Goal: Task Accomplishment & Management: Manage account settings

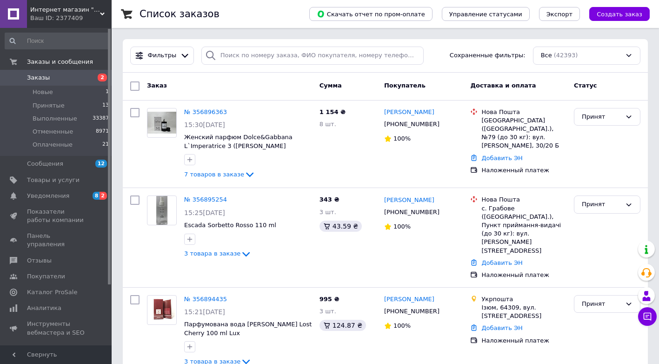
click at [259, 58] on input "search" at bounding box center [312, 56] width 223 height 18
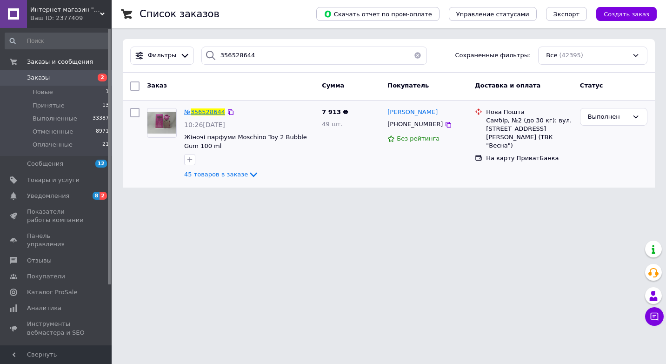
type input "356528644"
click at [193, 108] on span "356528644" at bounding box center [208, 111] width 34 height 7
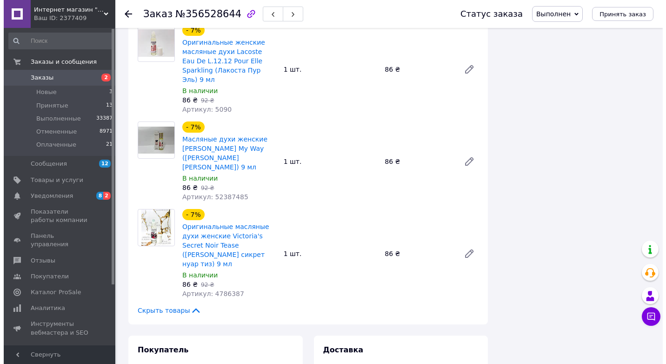
scroll to position [3681, 0]
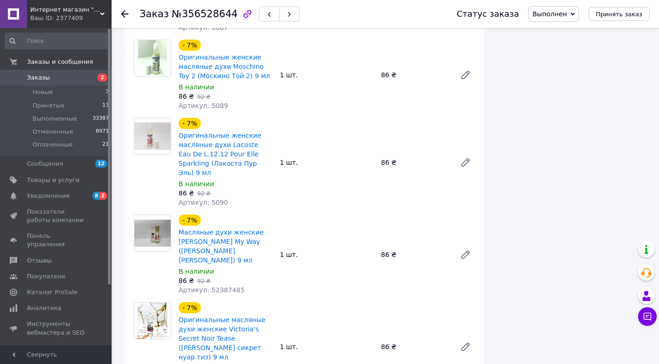
drag, startPoint x: 556, startPoint y: 11, endPoint x: 577, endPoint y: 74, distance: 67.1
click at [557, 11] on span "Выполнен" at bounding box center [550, 13] width 34 height 7
click at [571, 66] on li "Оплаченный" at bounding box center [554, 61] width 50 height 14
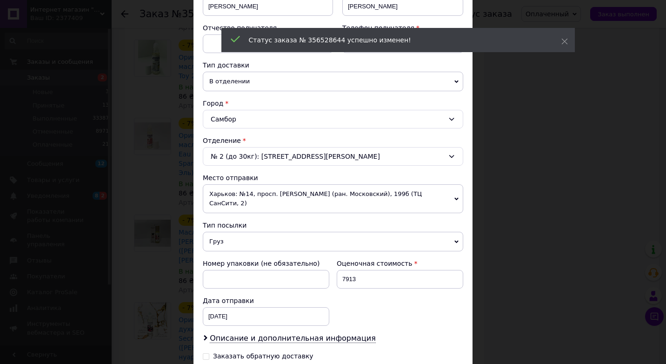
scroll to position [271, 0]
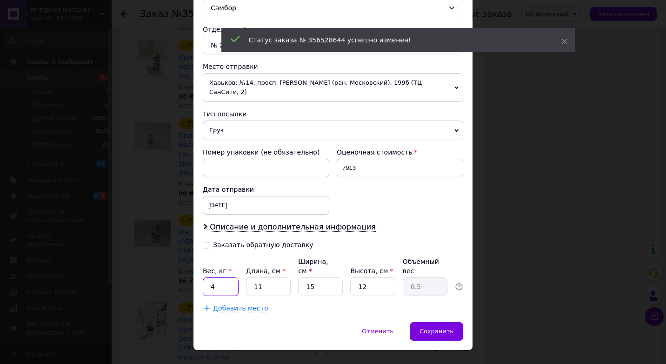
click at [219, 277] on input "4" at bounding box center [221, 286] width 36 height 19
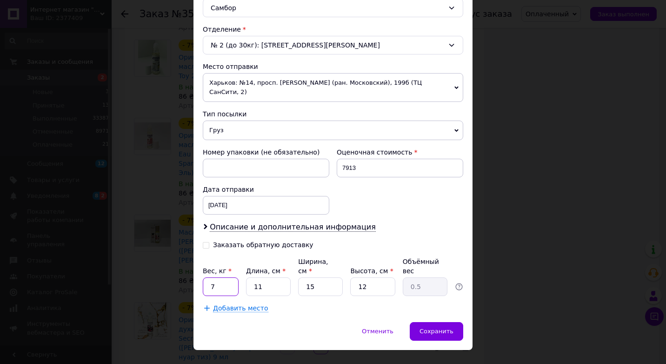
type input "7"
click at [263, 277] on input "11" at bounding box center [268, 286] width 45 height 19
type input "2"
type input "0.1"
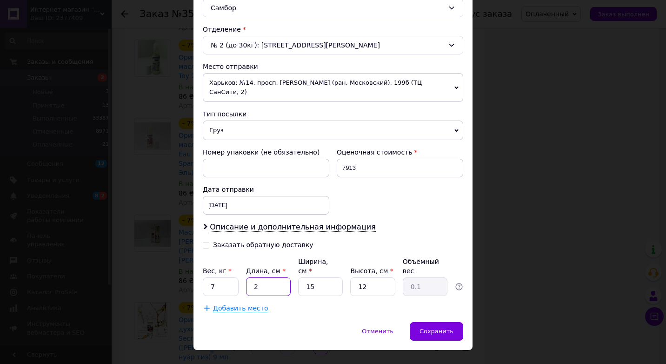
type input "26"
type input "1.17"
type input "26"
click at [336, 277] on input "15" at bounding box center [320, 286] width 45 height 19
click at [335, 277] on input "15" at bounding box center [320, 286] width 45 height 19
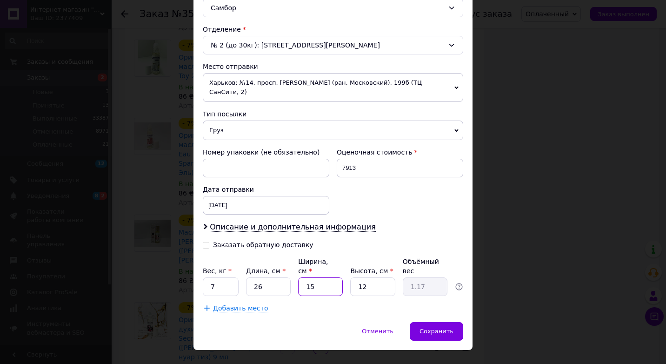
type input "2"
type input "0.16"
type input "20"
type input "1.56"
type input "20"
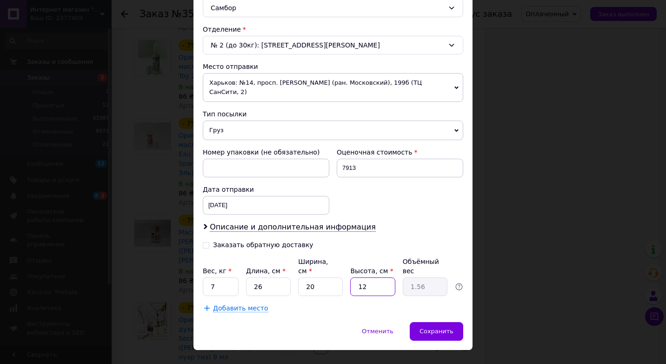
click at [368, 277] on input "12" at bounding box center [372, 286] width 45 height 19
type input "1"
type input "0.13"
type input "15"
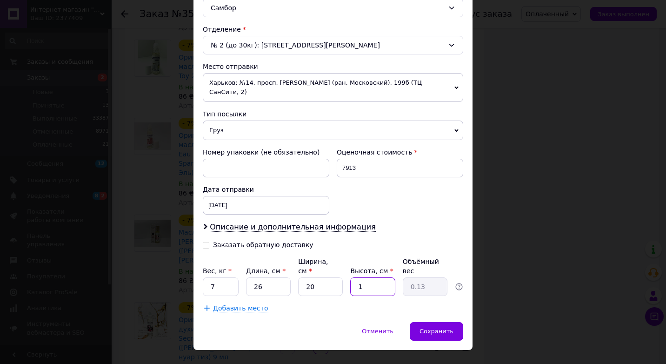
type input "1.95"
type input "15"
click at [458, 322] on div "Сохранить" at bounding box center [437, 331] width 54 height 19
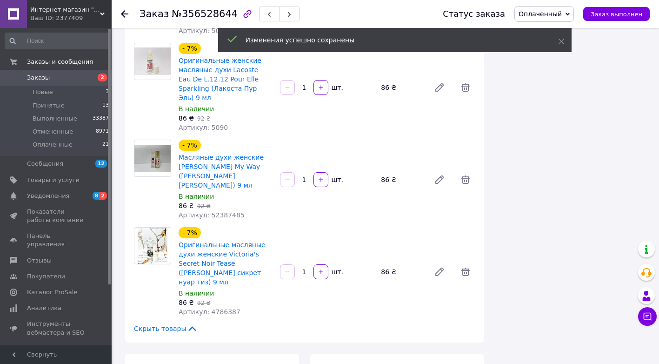
scroll to position [3634, 0]
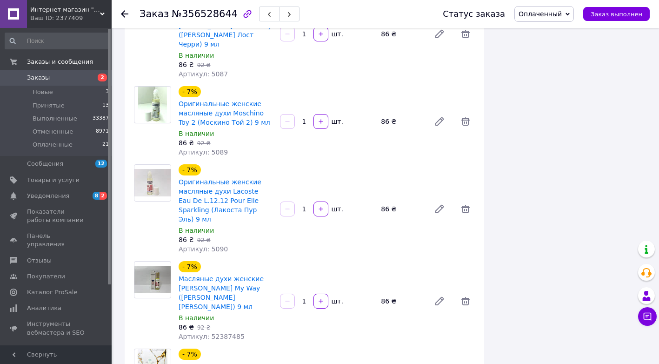
drag, startPoint x: 386, startPoint y: 232, endPoint x: 473, endPoint y: 231, distance: 87.0
copy div "20451225264867"
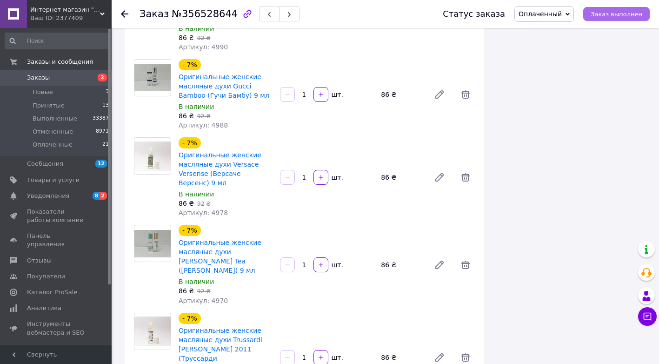
click at [627, 7] on button "Заказ выполнен" at bounding box center [616, 14] width 67 height 14
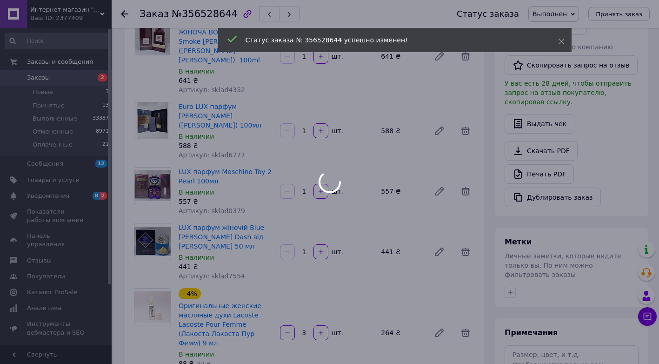
scroll to position [0, 0]
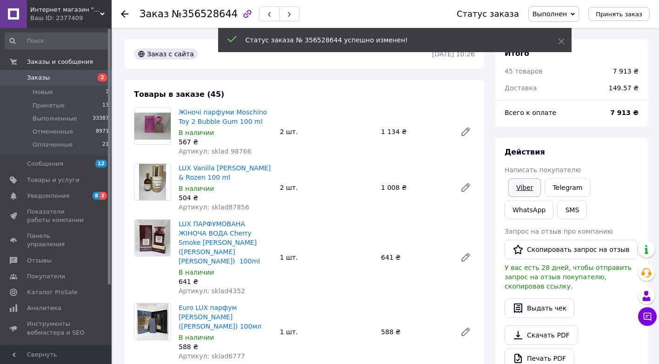
click at [528, 180] on link "Viber" at bounding box center [525, 187] width 33 height 19
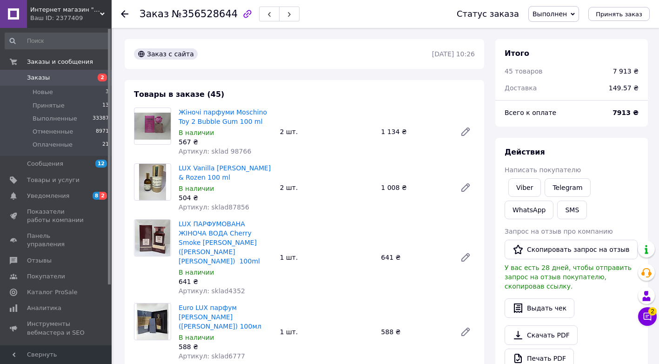
click at [71, 78] on span "Заказы" at bounding box center [56, 78] width 59 height 8
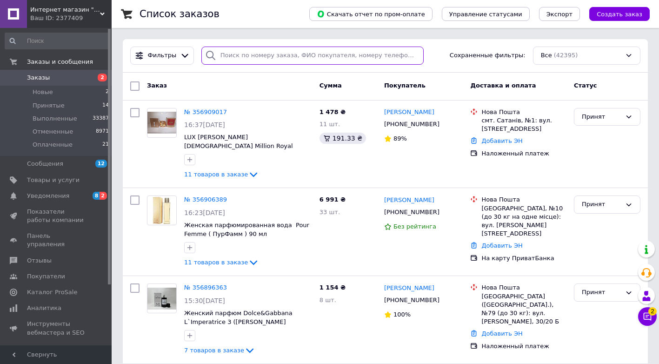
click at [286, 53] on input "search" at bounding box center [312, 56] width 223 height 18
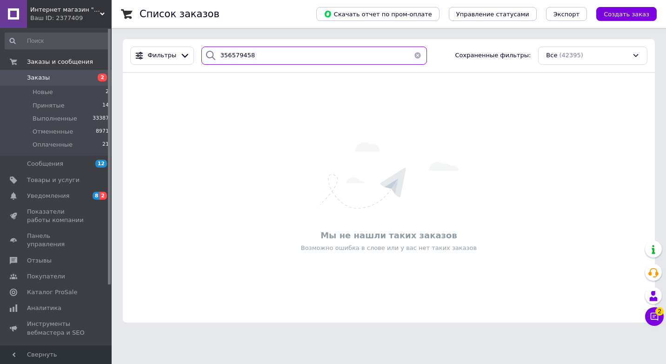
type input "356579458"
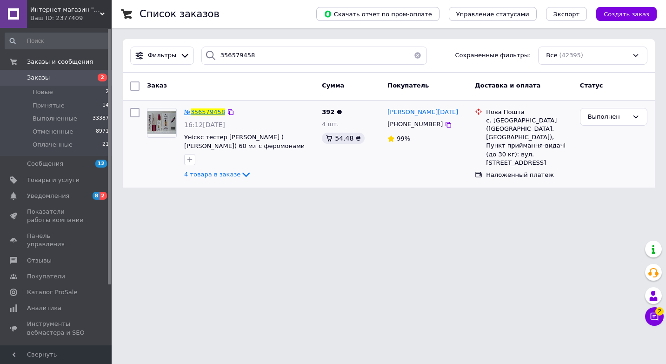
click at [199, 112] on span "356579458" at bounding box center [208, 111] width 34 height 7
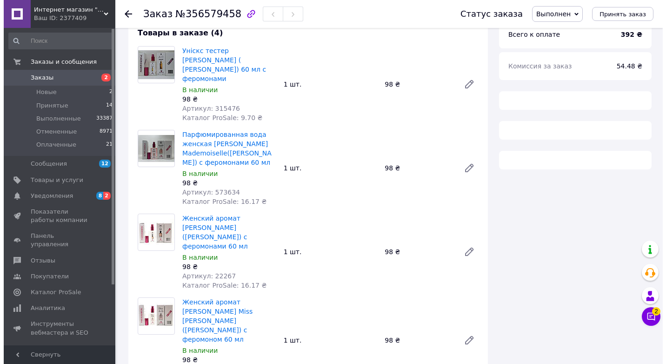
scroll to position [312, 0]
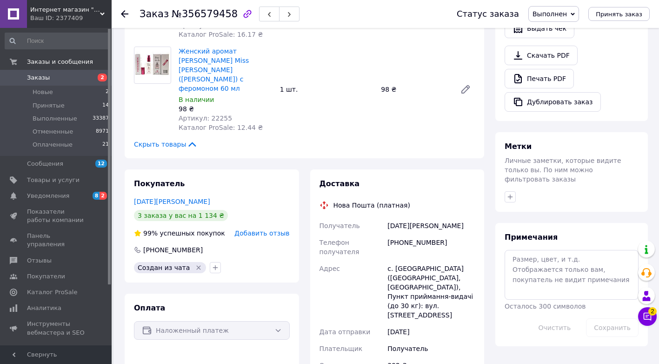
drag, startPoint x: 543, startPoint y: 18, endPoint x: 555, endPoint y: 40, distance: 24.8
click at [545, 17] on span "Выполнен" at bounding box center [554, 14] width 51 height 16
click at [564, 63] on li "Оплаченный" at bounding box center [554, 61] width 50 height 14
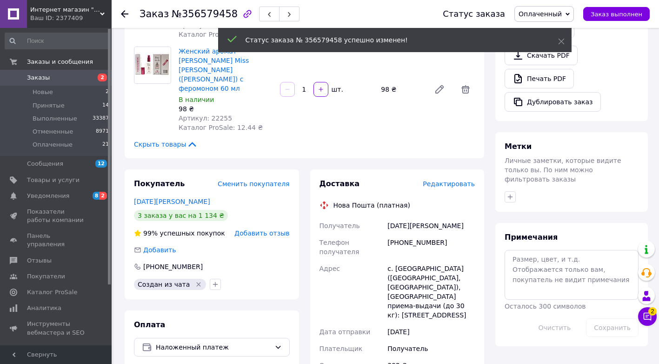
click at [451, 180] on span "Редактировать" at bounding box center [449, 183] width 52 height 7
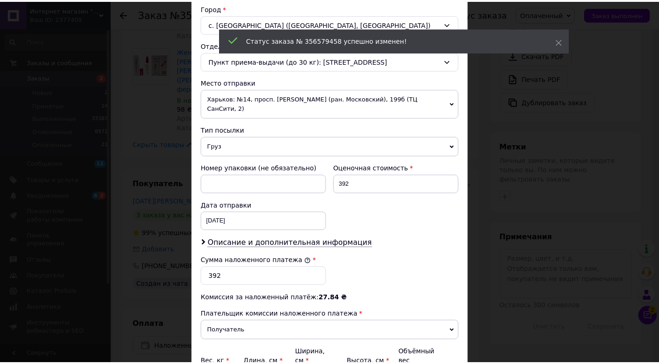
scroll to position [346, 0]
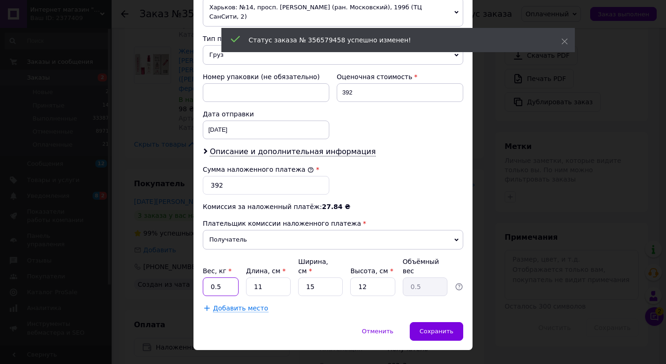
click at [231, 277] on input "0.5" at bounding box center [221, 286] width 36 height 19
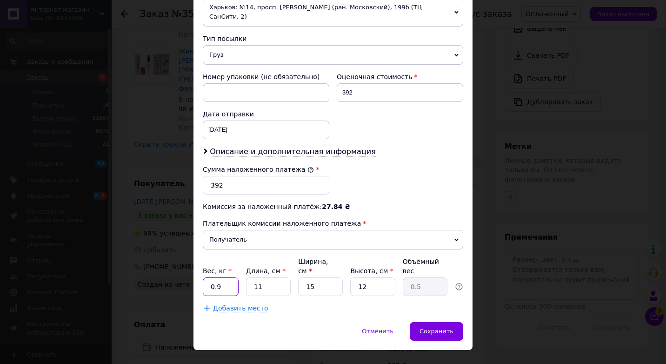
type input "0.9"
click at [275, 277] on input "11" at bounding box center [268, 286] width 45 height 19
type input "1"
type input "0.1"
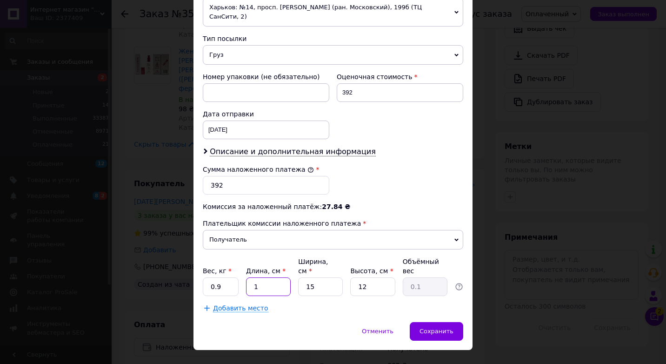
type input "17"
type input "0.77"
type input "17"
click at [320, 277] on input "15" at bounding box center [320, 286] width 45 height 19
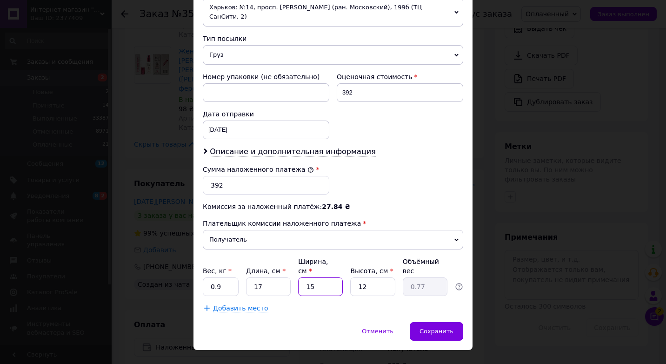
type input "1"
type input "0.1"
type input "12"
type input "0.61"
type input "12.5"
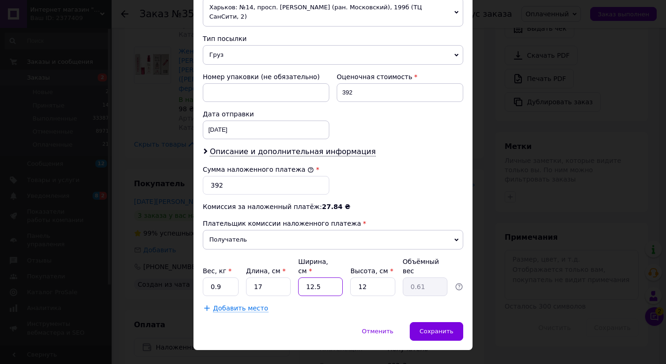
type input "0.64"
click at [372, 277] on input "12" at bounding box center [372, 286] width 45 height 19
type input "1"
type input "0.1"
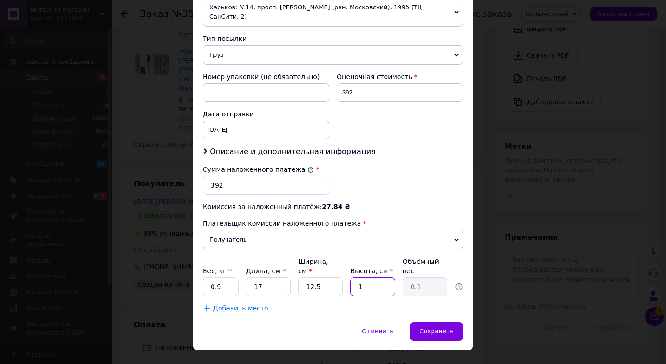
type input "10"
type input "0.53"
type input "10.5"
type input "0.56"
click at [449, 328] on span "Сохранить" at bounding box center [437, 331] width 34 height 7
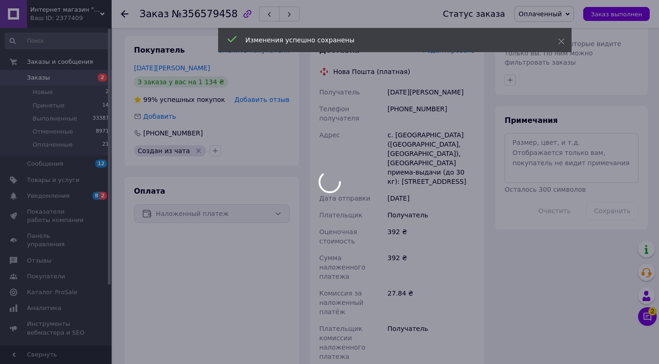
scroll to position [498, 0]
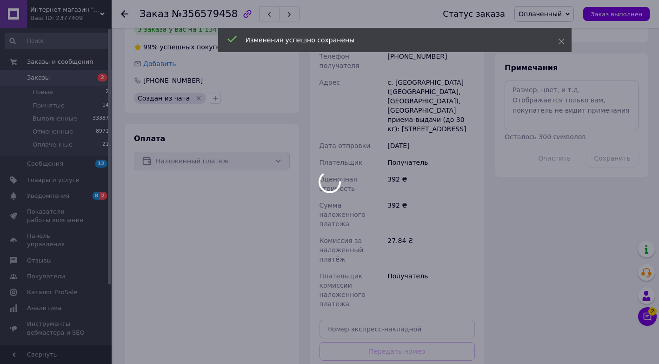
click at [429, 344] on body "Интернет магазин "Aroma Glamour" Ваш ID: 2377409 Сайт Интернет магазин "Aroma G…" at bounding box center [329, 40] width 659 height 1077
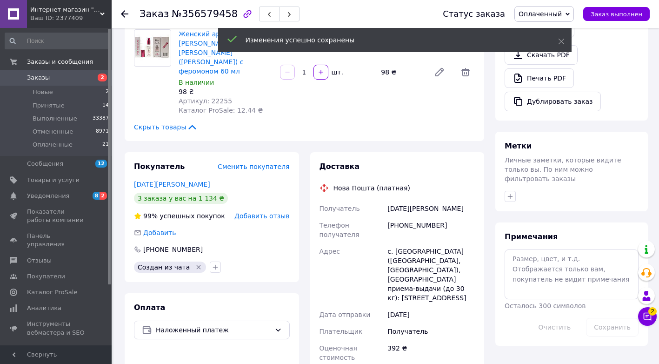
scroll to position [312, 0]
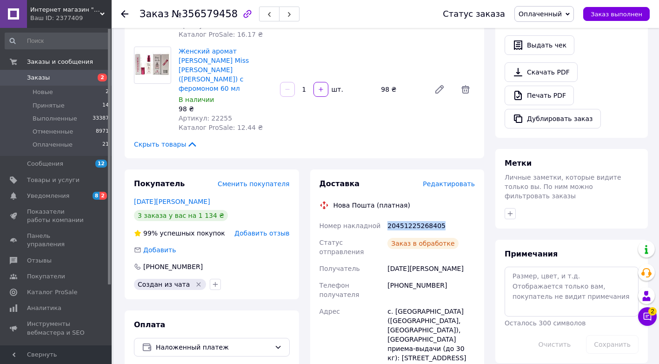
drag, startPoint x: 388, startPoint y: 216, endPoint x: 464, endPoint y: 218, distance: 75.9
click at [464, 218] on div "20451225268405" at bounding box center [431, 225] width 91 height 17
drag, startPoint x: 464, startPoint y: 218, endPoint x: 408, endPoint y: 207, distance: 56.8
copy div "20451225268405"
drag, startPoint x: 629, startPoint y: 9, endPoint x: 614, endPoint y: 14, distance: 16.3
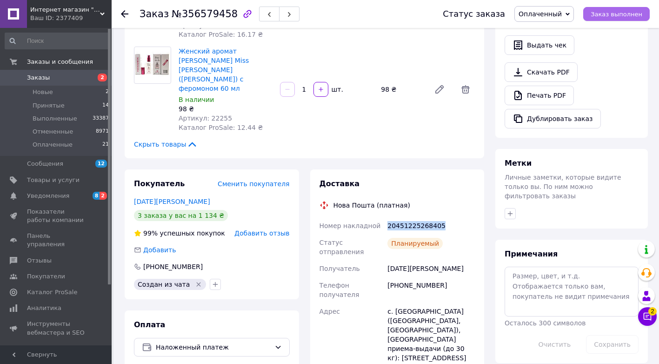
click at [629, 9] on button "Заказ выполнен" at bounding box center [616, 14] width 67 height 14
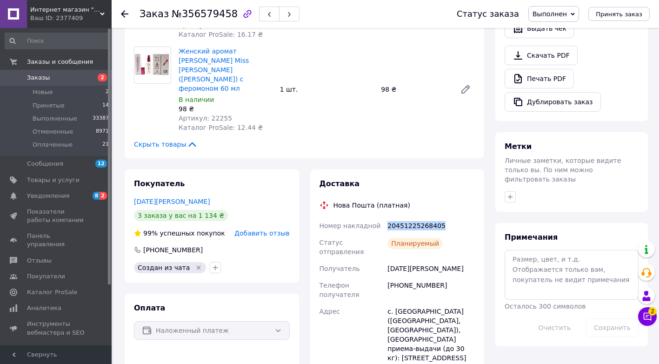
scroll to position [2, 0]
click at [96, 76] on span "2" at bounding box center [99, 78] width 26 height 8
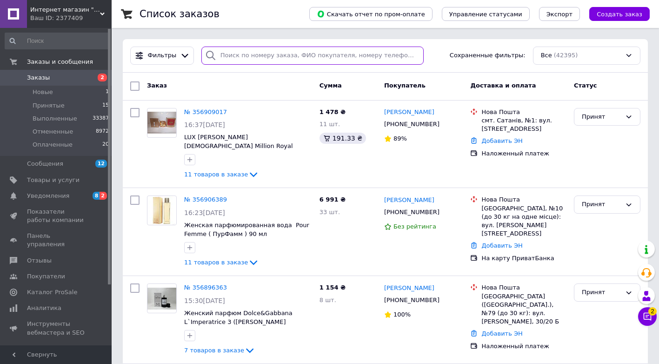
click at [232, 53] on input "search" at bounding box center [312, 56] width 223 height 18
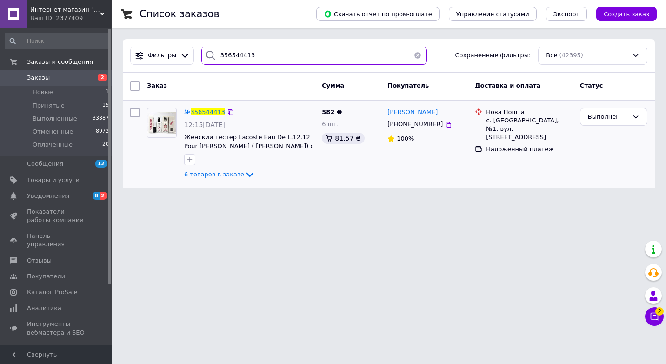
type input "356544413"
click at [199, 116] on div "№ 356544413" at bounding box center [204, 112] width 43 height 11
click at [201, 110] on span "356544413" at bounding box center [208, 111] width 34 height 7
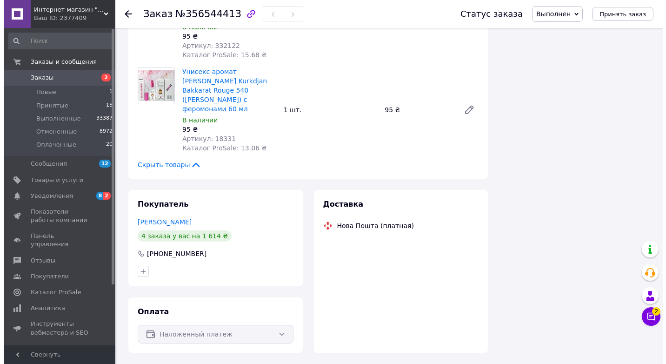
scroll to position [470, 0]
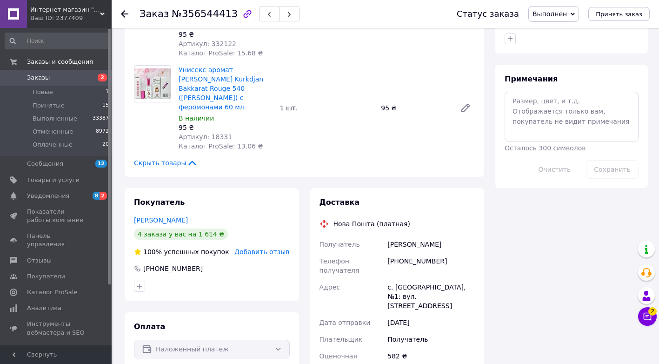
drag, startPoint x: 548, startPoint y: 15, endPoint x: 555, endPoint y: 44, distance: 29.6
click at [548, 15] on span "Выполнен" at bounding box center [550, 13] width 34 height 7
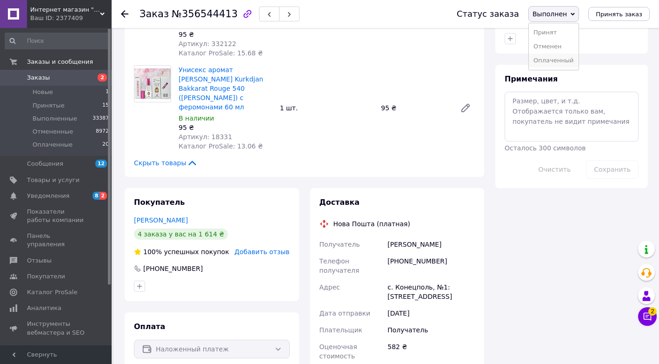
click at [555, 64] on li "Оплаченный" at bounding box center [554, 61] width 50 height 14
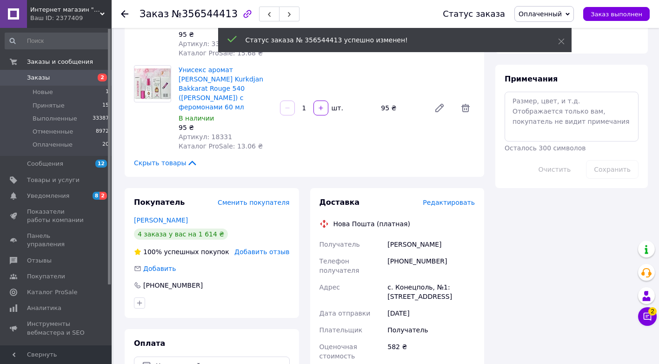
click at [449, 199] on span "Редактировать" at bounding box center [449, 202] width 52 height 7
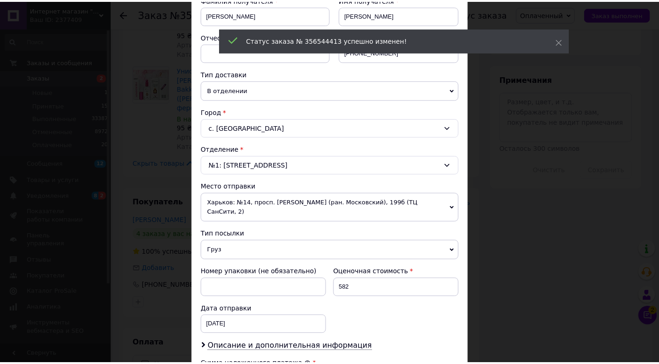
scroll to position [346, 0]
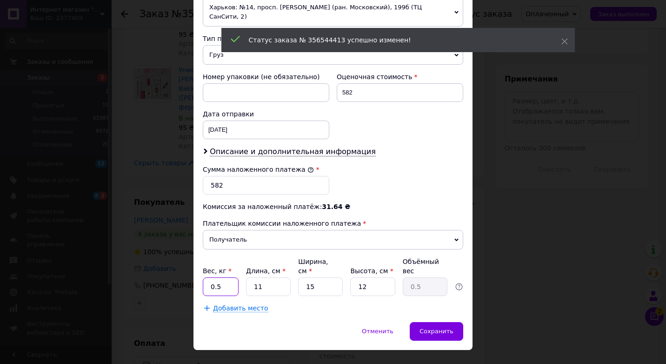
click at [218, 277] on input "0.5" at bounding box center [221, 286] width 36 height 19
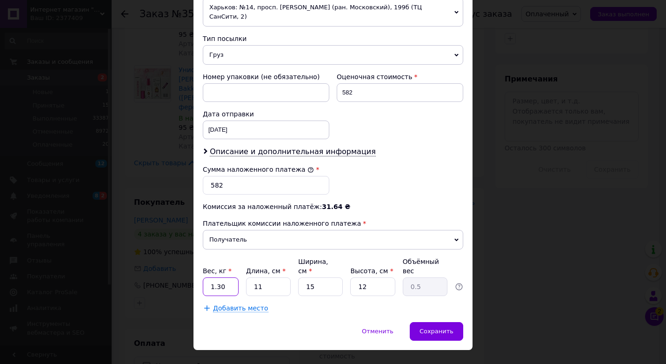
type input "1.30"
click at [271, 277] on input "11" at bounding box center [268, 286] width 45 height 19
type input "1"
type input "0.1"
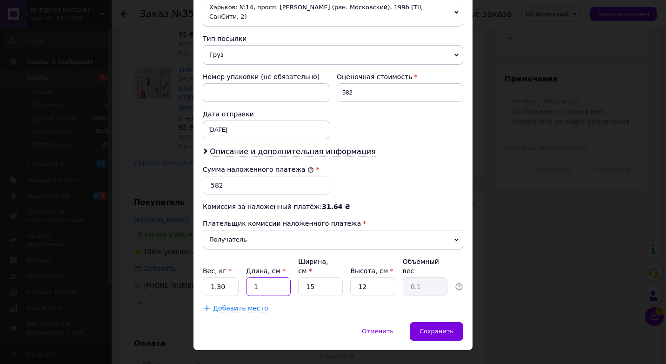
type input "17"
type input "0.77"
type input "17"
click at [317, 277] on input "15" at bounding box center [320, 286] width 45 height 19
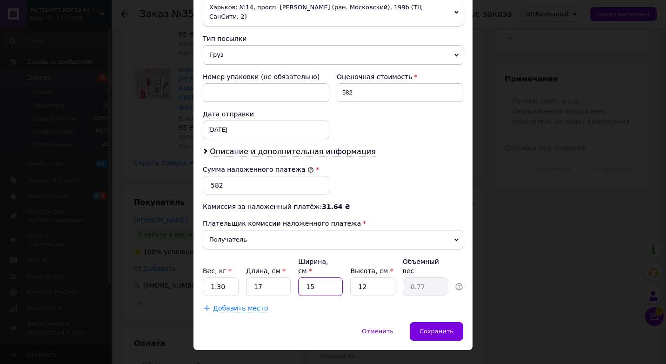
type input "1"
type input "0.1"
type input "12"
type input "0.61"
type input "12.5"
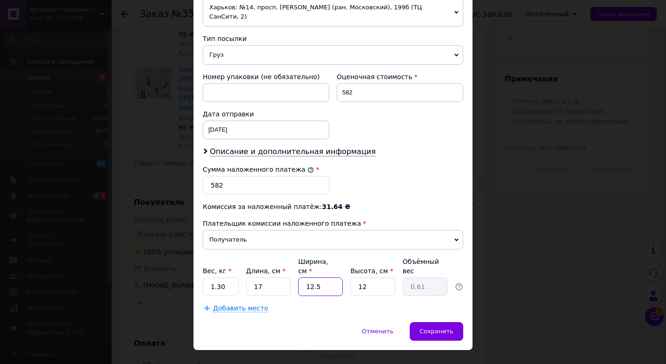
type input "0.64"
click at [374, 277] on input "12" at bounding box center [372, 286] width 45 height 19
type input "1"
type input "0.1"
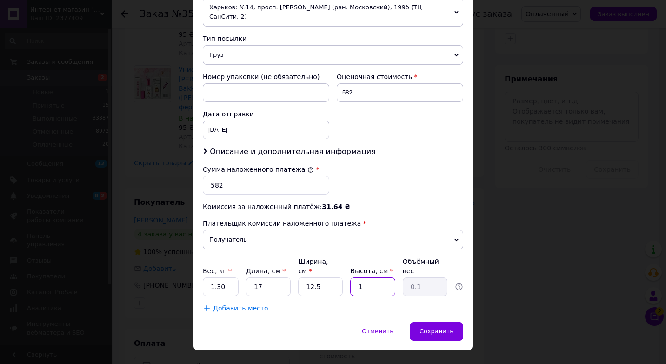
type input "10"
type input "0.53"
type input "10.5"
type input "0.56"
click at [447, 328] on span "Сохранить" at bounding box center [437, 331] width 34 height 7
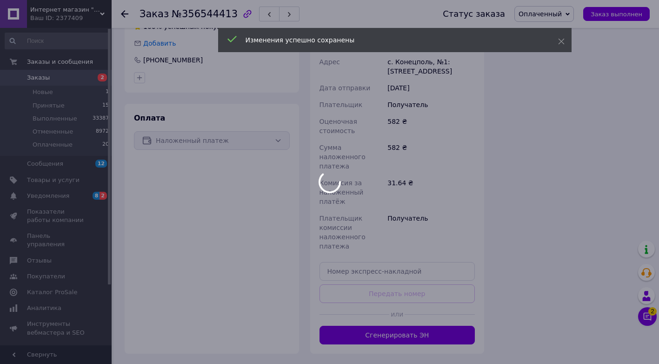
scroll to position [750, 0]
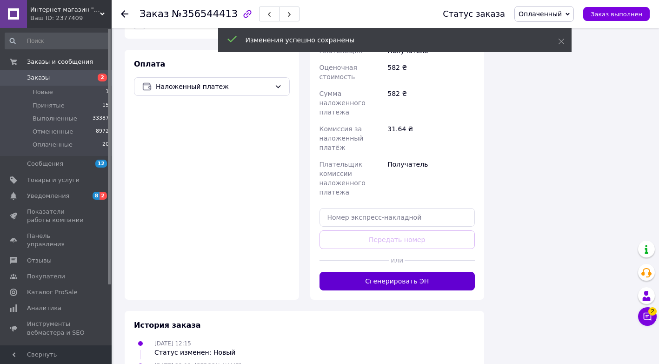
click at [423, 272] on button "Сгенерировать ЭН" at bounding box center [398, 281] width 156 height 19
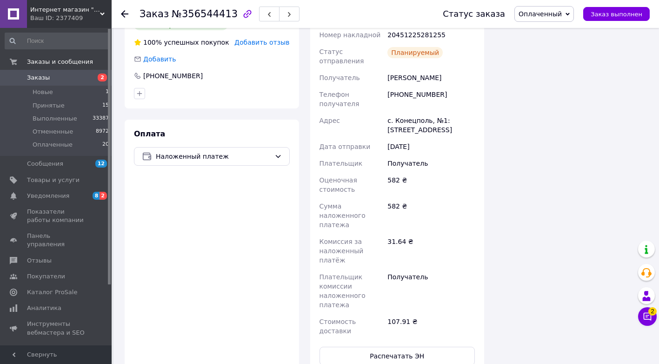
scroll to position [563, 0]
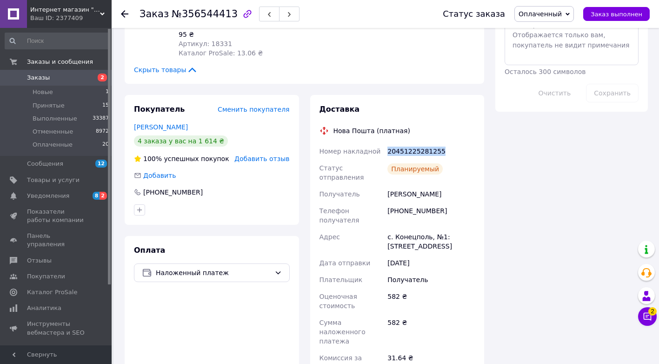
drag, startPoint x: 386, startPoint y: 123, endPoint x: 440, endPoint y: 123, distance: 53.5
click at [440, 143] on div "Номер накладной 20451225281255 Статус отправления Планируемый Получатель [PERSO…" at bounding box center [398, 299] width 160 height 313
copy div "Номер накладной 20451225281255"
drag, startPoint x: 440, startPoint y: 123, endPoint x: 588, endPoint y: 18, distance: 181.6
click at [606, 13] on span "Заказ выполнен" at bounding box center [617, 14] width 52 height 7
